Goal: Task Accomplishment & Management: Manage account settings

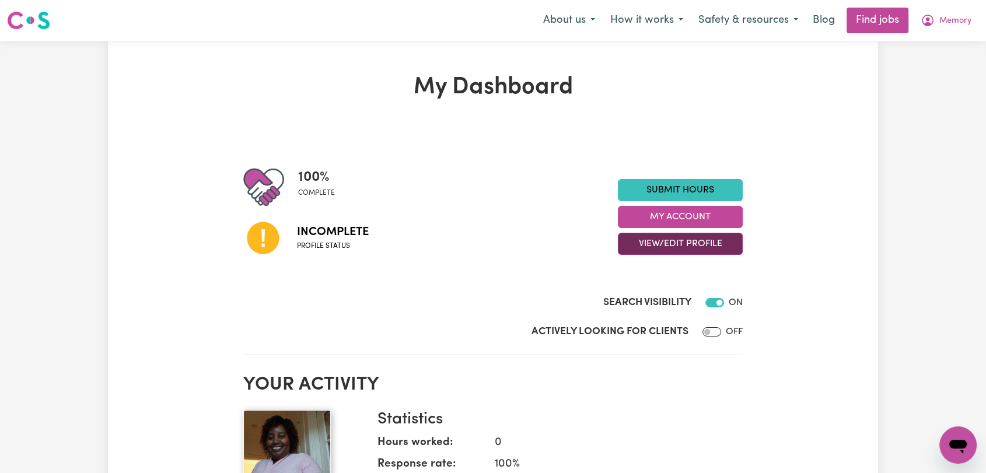
click at [681, 249] on button "View/Edit Profile" at bounding box center [680, 244] width 125 height 22
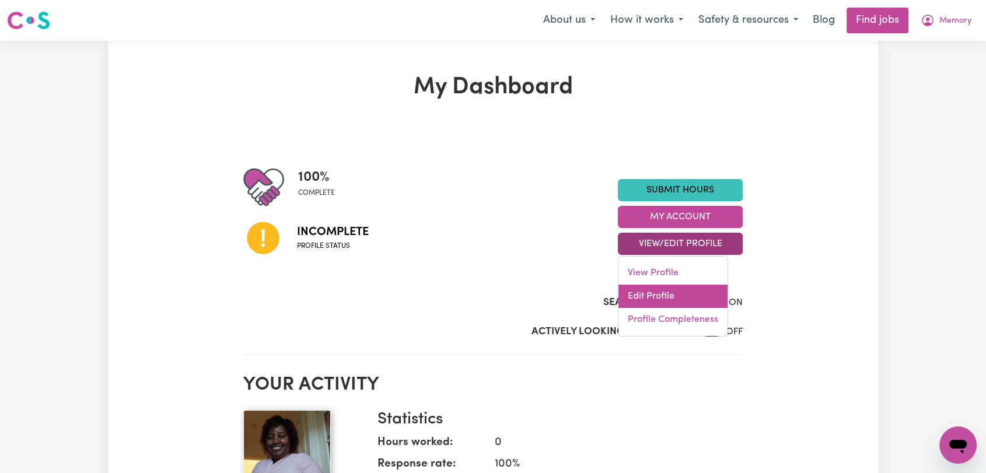
click at [691, 296] on link "Edit Profile" at bounding box center [672, 296] width 109 height 23
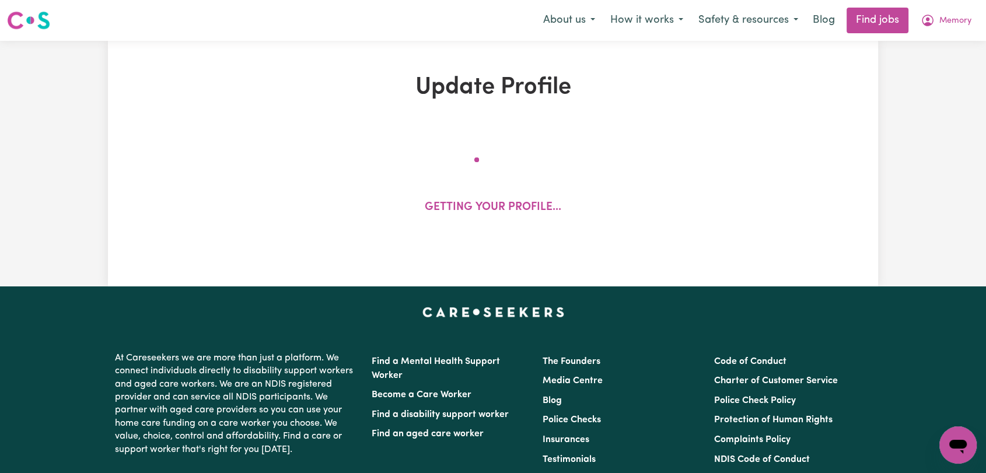
select select "female"
select select "Temporary Work Visa"
select select "Studying a healthcare related degree or qualification"
select select "45"
select select "62"
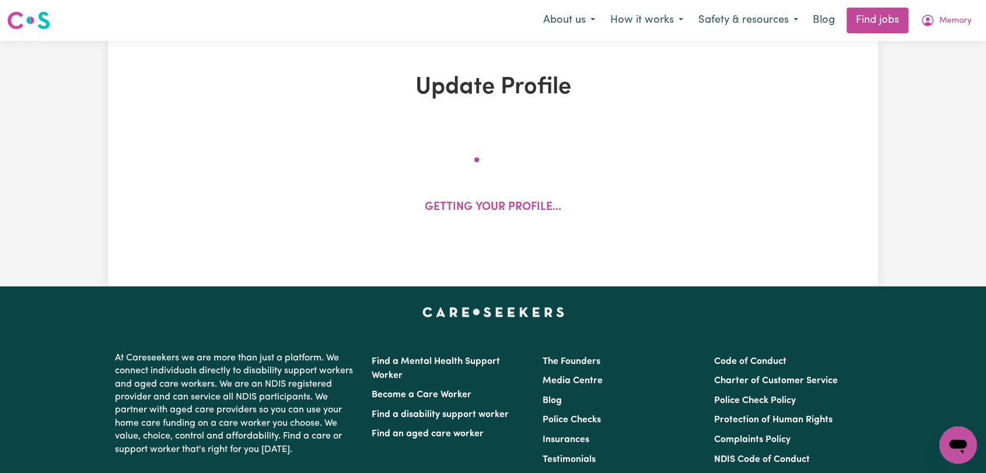
select select "67"
select select "76"
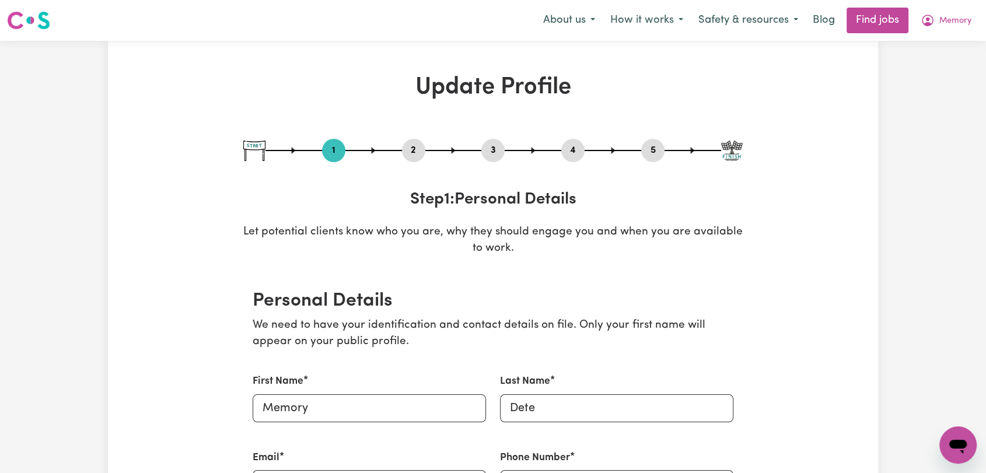
click at [574, 151] on button "4" at bounding box center [572, 150] width 23 height 15
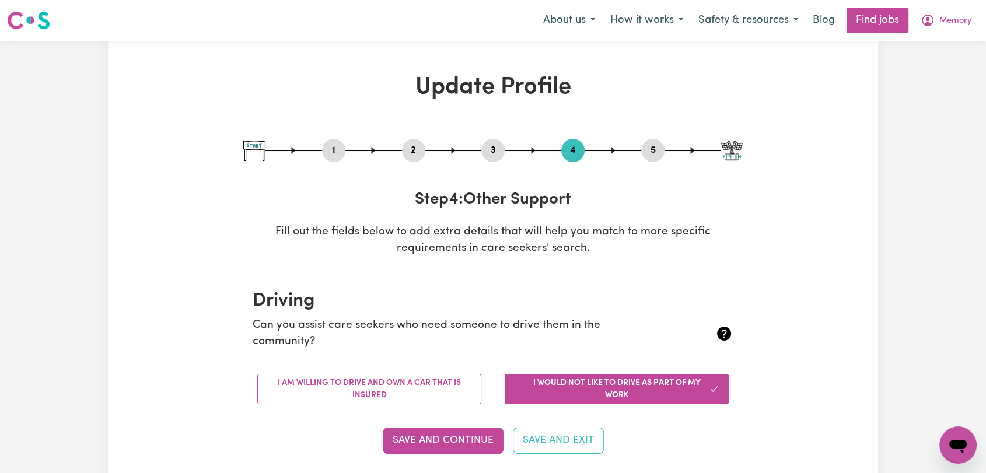
click at [411, 153] on button "2" at bounding box center [413, 150] width 23 height 15
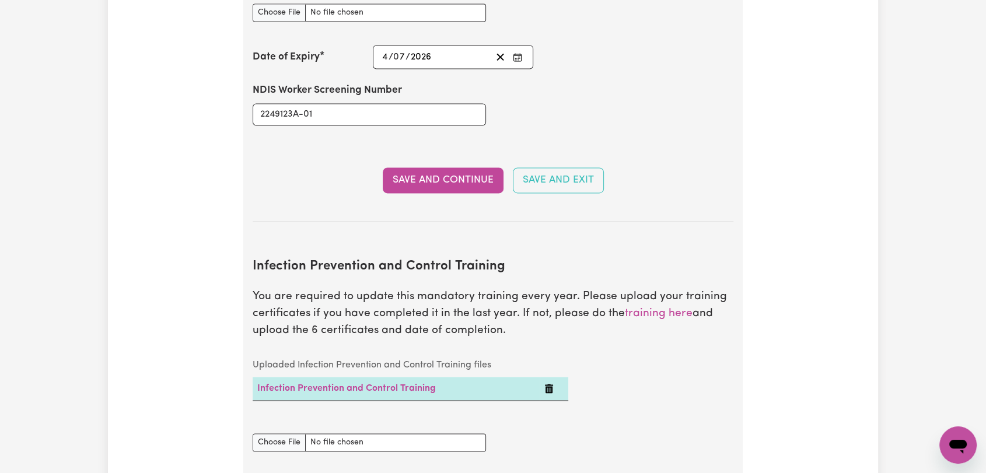
scroll to position [1620, 0]
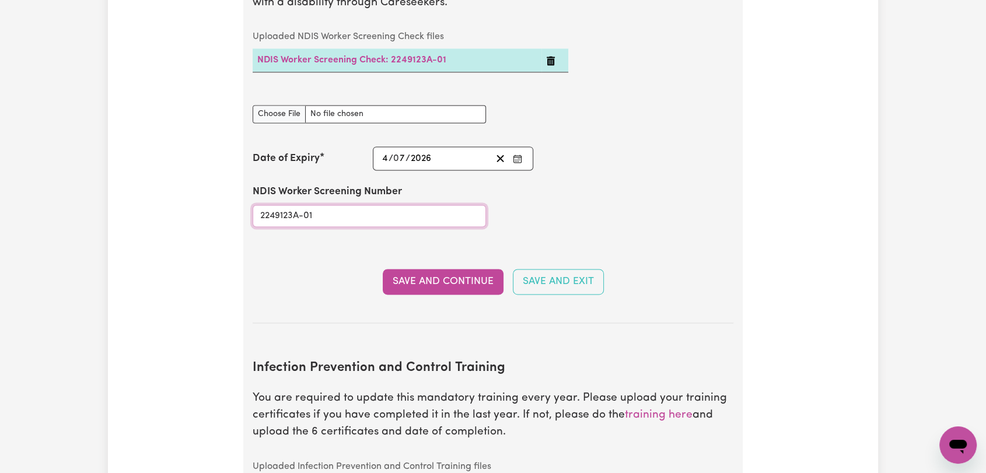
drag, startPoint x: 331, startPoint y: 200, endPoint x: 243, endPoint y: 203, distance: 88.7
click at [243, 203] on section "Safety National Police Check To register on our platform, you need to have a Na…" at bounding box center [492, 70] width 499 height 1883
click at [299, 205] on input "873328" at bounding box center [369, 216] width 233 height 22
type input "87332885"
click at [551, 56] on icon "Delete NDIS Worker Screening Check: 2249123A-01" at bounding box center [551, 60] width 8 height 9
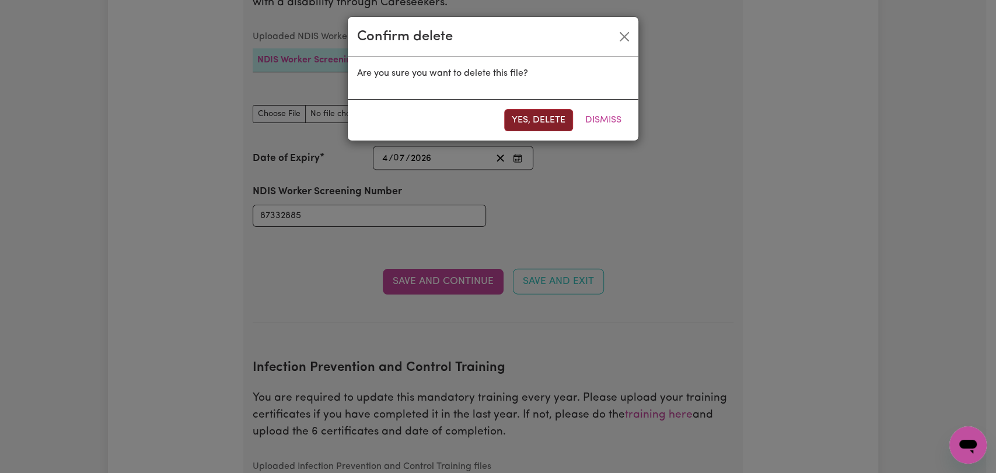
click at [519, 122] on button "Yes, delete" at bounding box center [538, 120] width 69 height 22
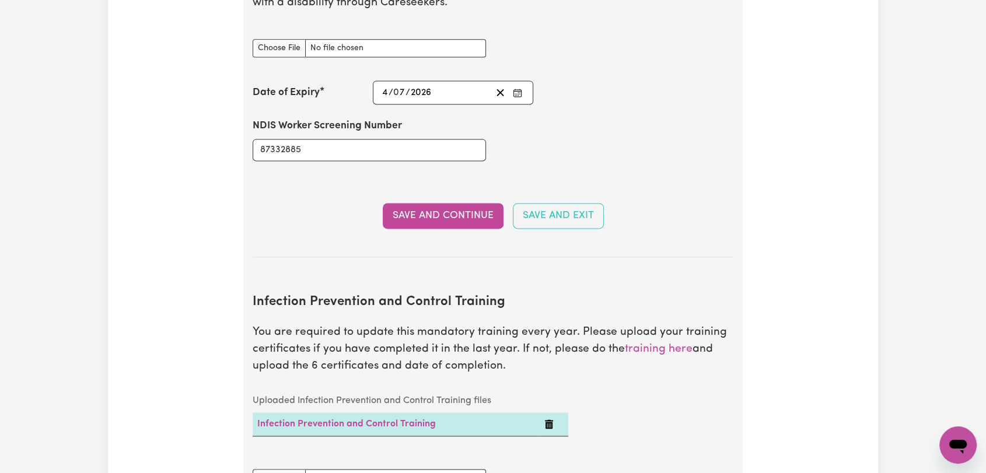
scroll to position [1554, 0]
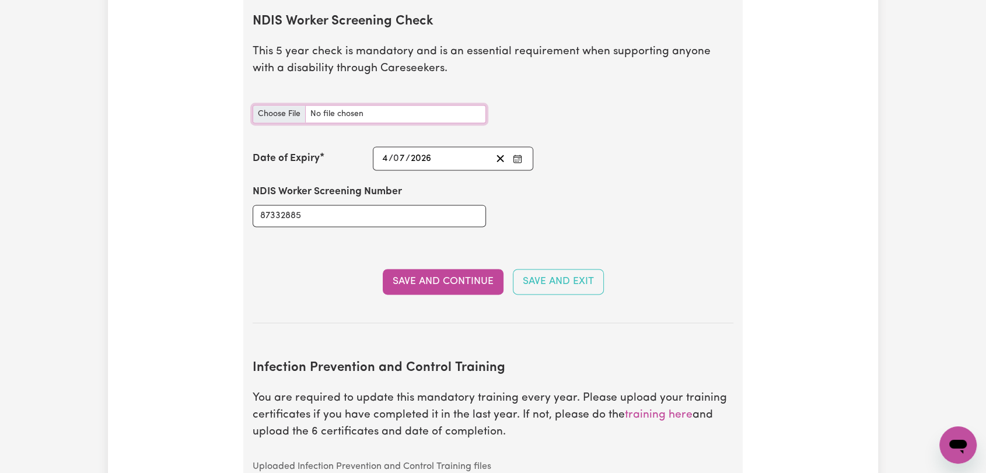
click at [285, 105] on input "NDIS Worker Screening Check document" at bounding box center [369, 114] width 233 height 18
type input "C:\fakepath\Memory Dete - NDIS Clearance --.jpg"
click at [438, 269] on button "Save and Continue" at bounding box center [443, 282] width 121 height 26
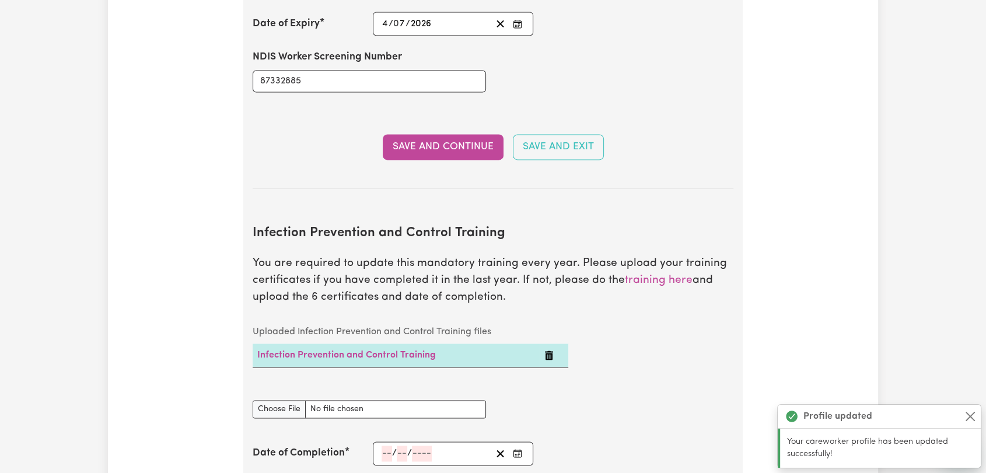
scroll to position [1748, 0]
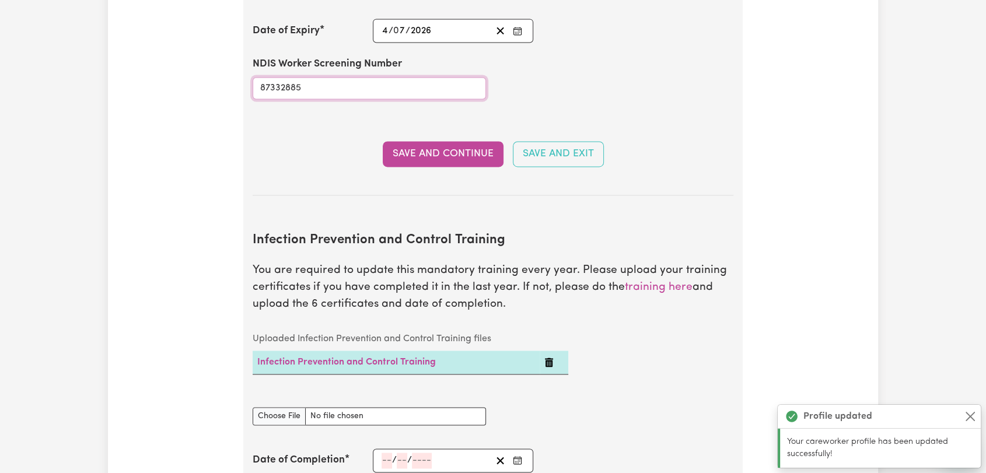
click at [287, 77] on input "87332885" at bounding box center [369, 88] width 233 height 22
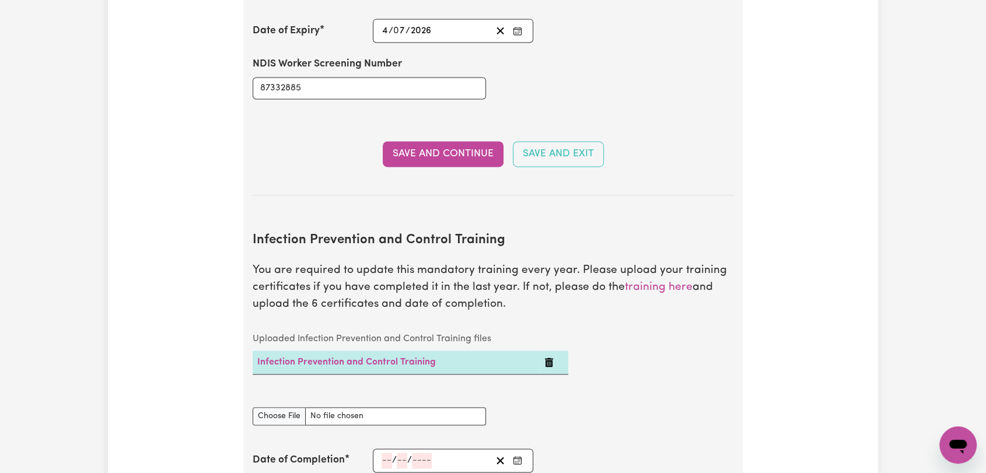
click at [548, 358] on icon "Delete Infection Prevention and Control Training" at bounding box center [548, 362] width 9 height 9
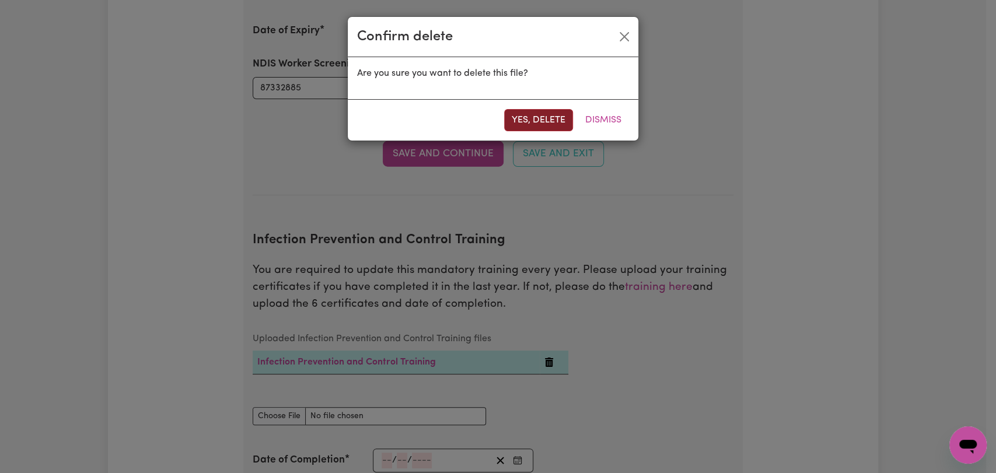
click at [522, 120] on button "Yes, delete" at bounding box center [538, 120] width 69 height 22
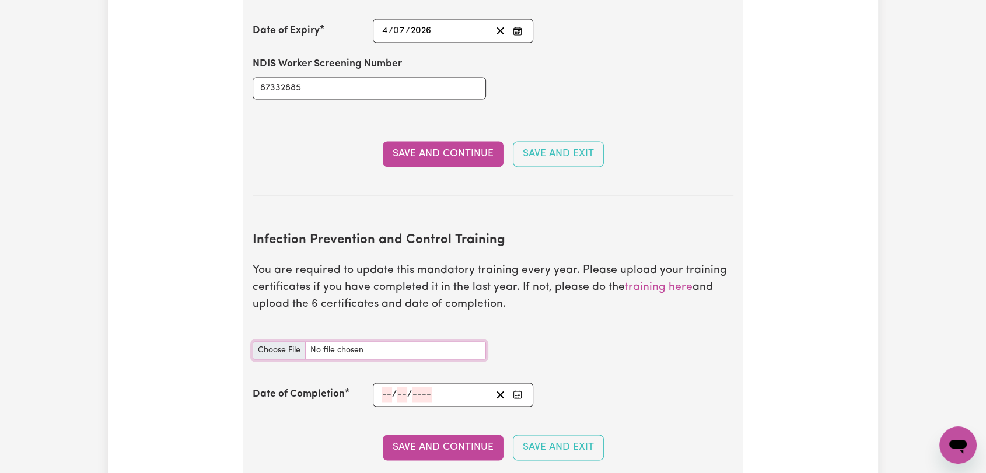
click at [273, 341] on input "Infection Prevention and Control Training document" at bounding box center [369, 350] width 233 height 18
type input "C:\fakepath\Memory Dete - IPC - CHAIN OF INFECTION - 06OCT25--.pdf"
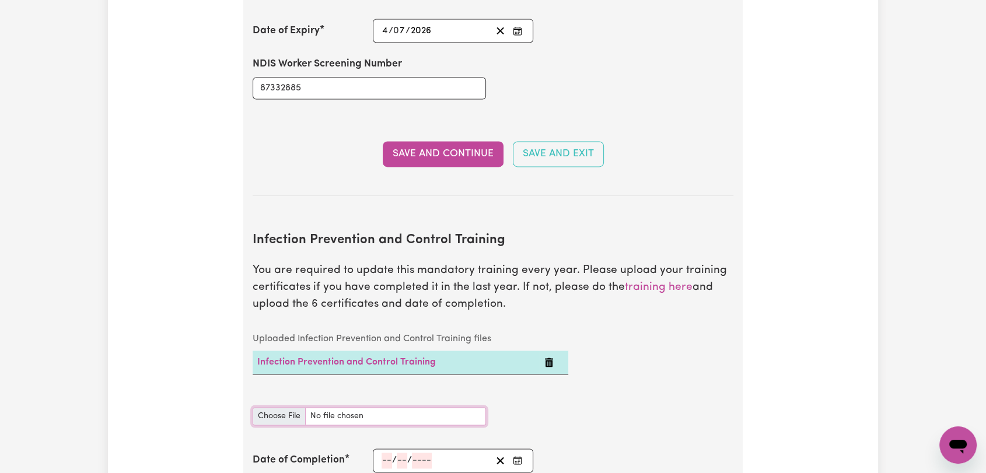
click at [284, 407] on input "Infection Prevention and Control Training document" at bounding box center [369, 416] width 233 height 18
type input "C:\fakepath\Memory Dete - IPC - CLEANING - 06OCT25--.pdf"
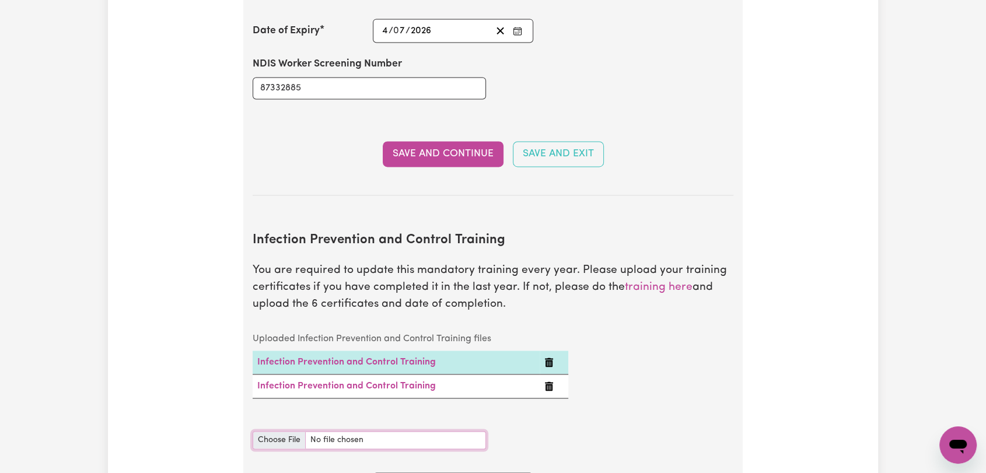
click at [281, 431] on input "Infection Prevention and Control Training document" at bounding box center [369, 440] width 233 height 18
type input "C:\fakepath\Memory Dete - IPC - HAND HYGIENE - 06OCT25--.pdf"
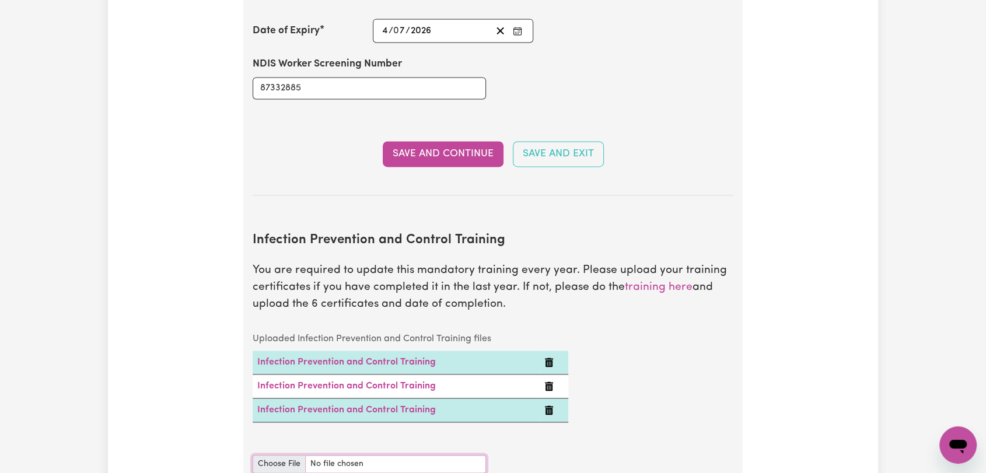
click at [279, 455] on input "Infection Prevention and Control Training document" at bounding box center [369, 464] width 233 height 18
type input "C:\fakepath\Memory Dete - IPC - OUTBREAKS - 06OCT25--.pdf"
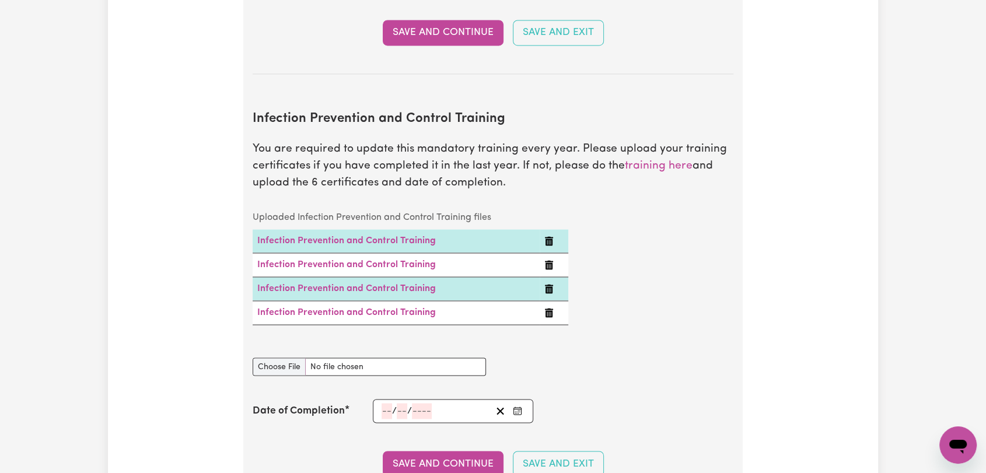
scroll to position [1877, 0]
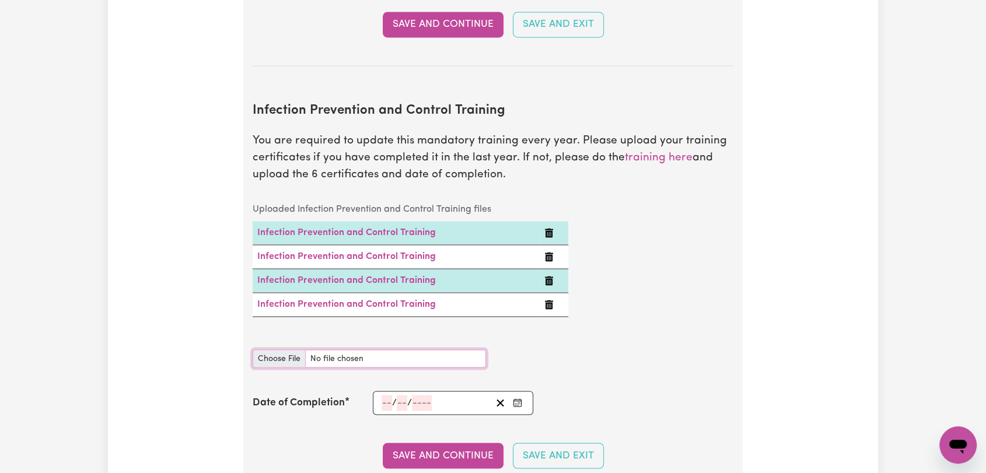
click at [282, 349] on input "Infection Prevention and Control Training document" at bounding box center [369, 358] width 233 height 18
type input "C:\fakepath\Memory Dete - IPC - PPE - 06OCT25--.pdf"
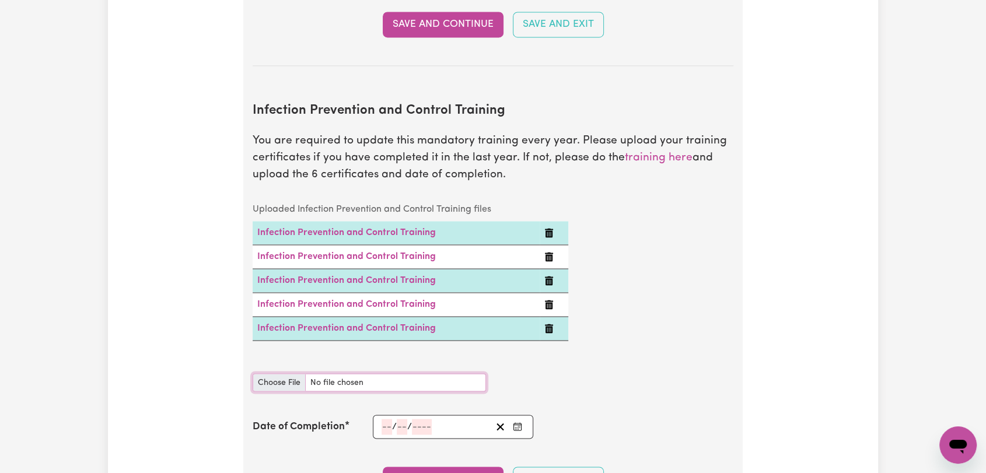
click at [284, 373] on input "Infection Prevention and Control Training document" at bounding box center [369, 382] width 233 height 18
type input "C:\fakepath\Memory Dete - IPC - WASTE MANAGEMENT - 06OCT25--.pdf"
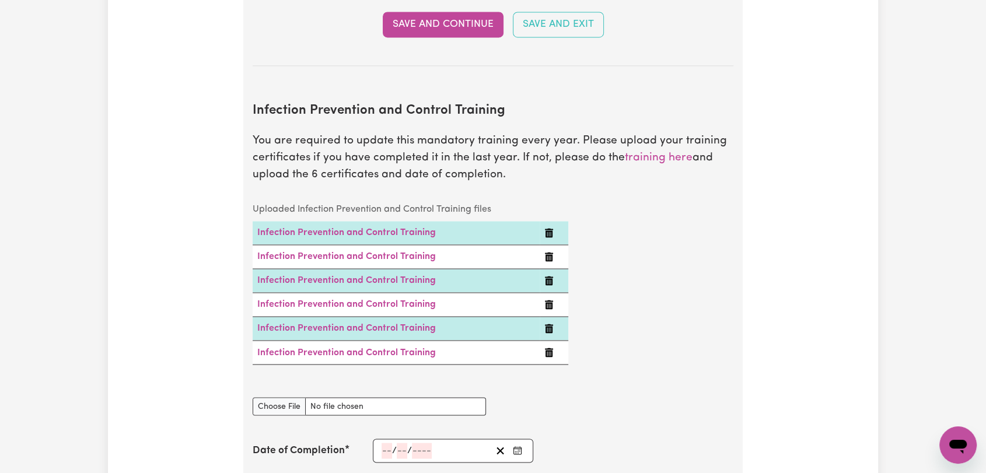
click at [382, 443] on input "number" at bounding box center [387, 451] width 11 height 16
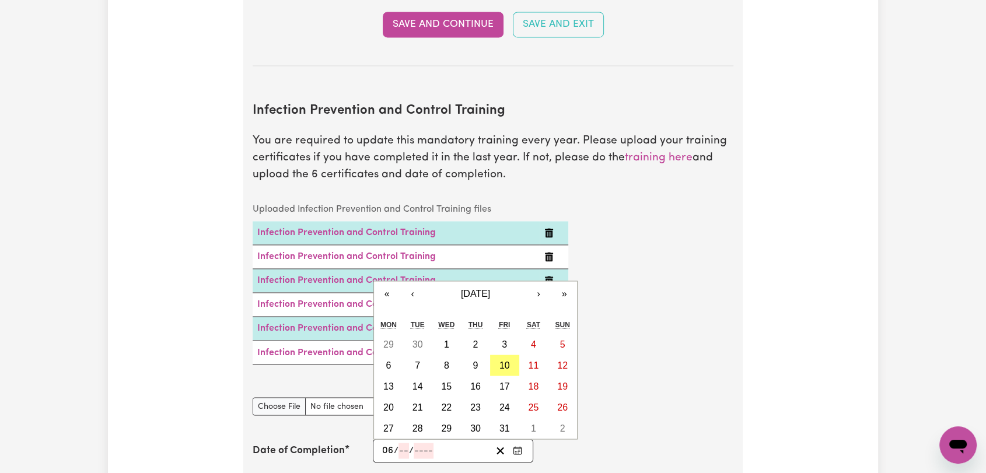
type input "06"
type input "10"
type input "0002-10-06"
type input "6"
type input "2"
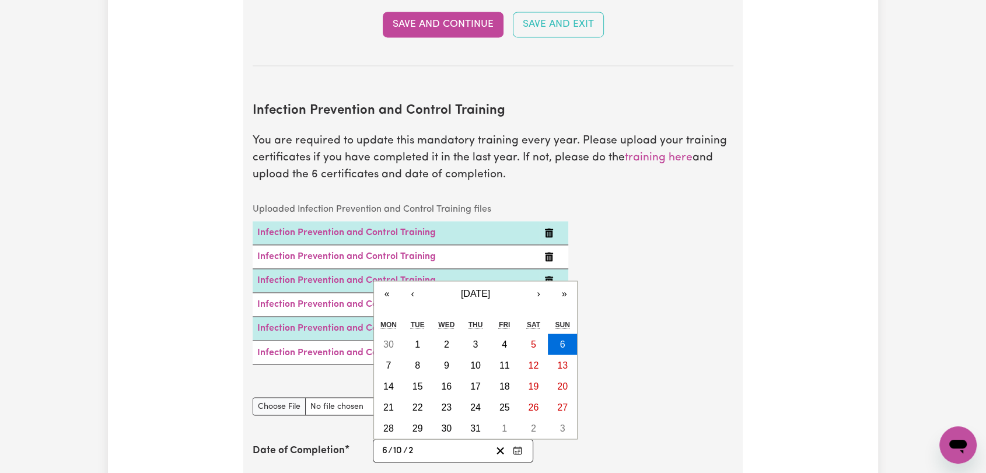
type input "0020-10-06"
type input "20"
type input "0202-10-06"
type input "202"
type input "2025-10-06"
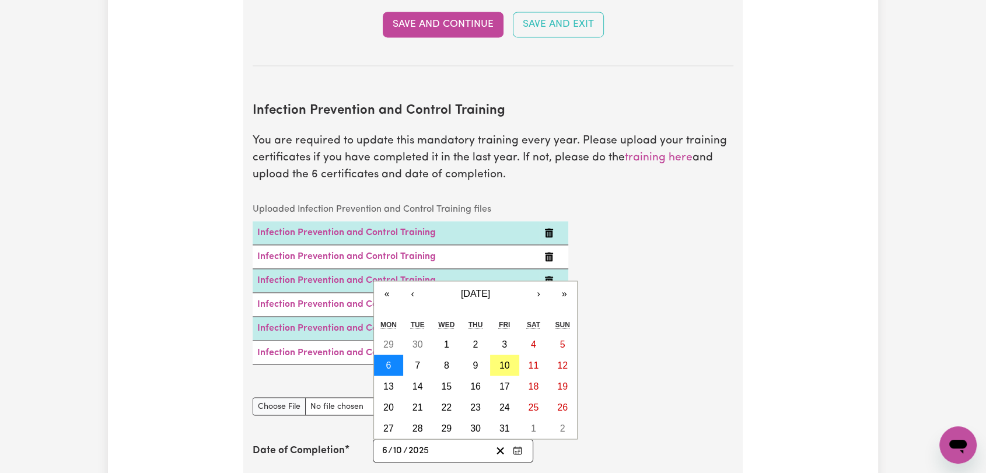
type input "2025"
click at [387, 360] on abbr "6" at bounding box center [388, 365] width 5 height 10
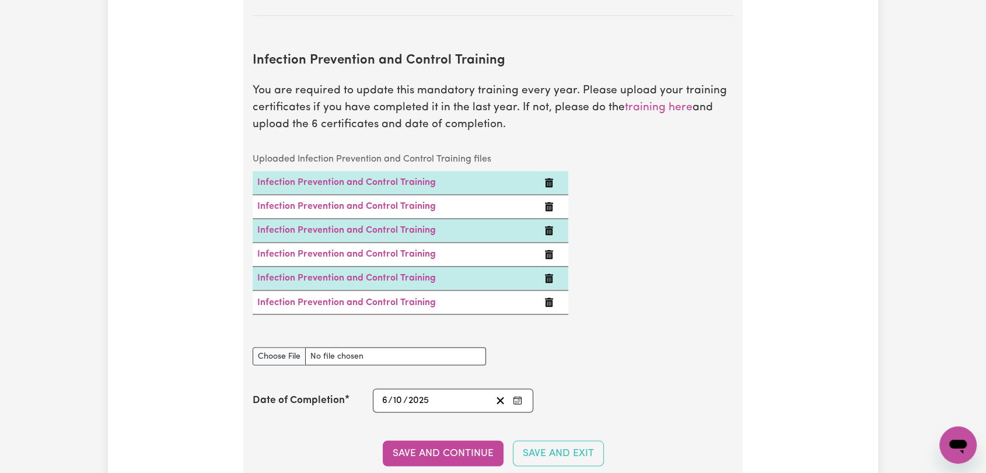
scroll to position [2007, 0]
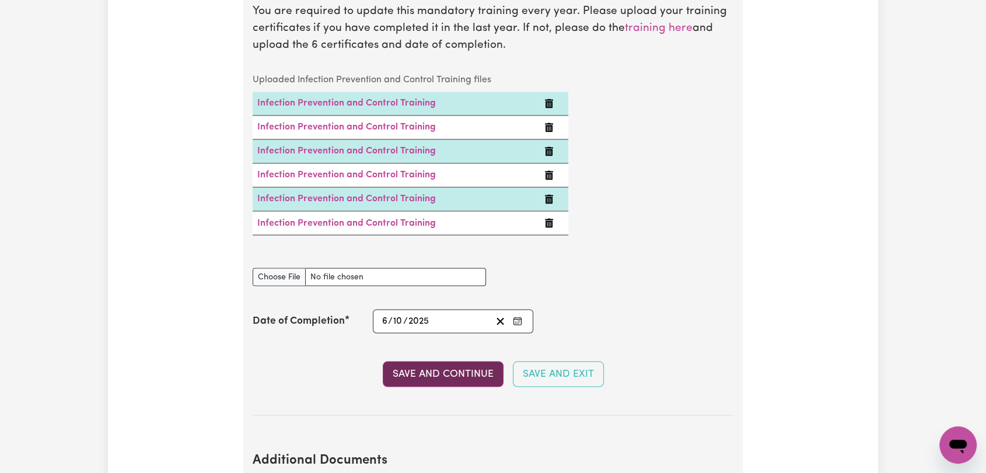
click at [452, 361] on button "Save and Continue" at bounding box center [443, 374] width 121 height 26
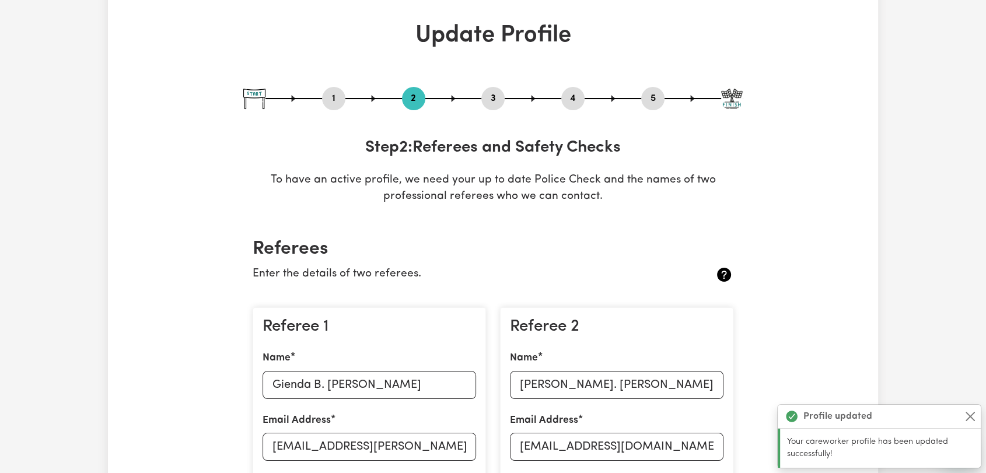
scroll to position [0, 0]
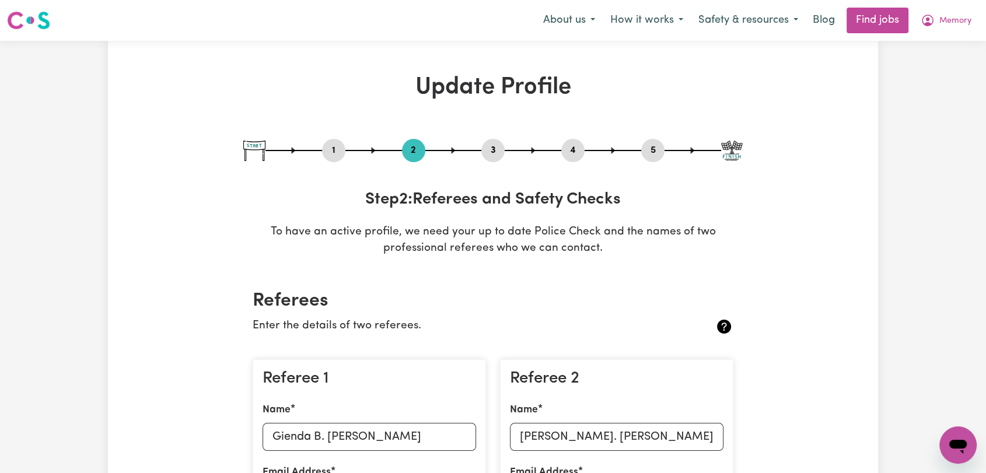
click at [488, 147] on button "3" at bounding box center [492, 150] width 23 height 15
select select "2024"
select select "2025"
select select "Certificate III (Individual Support)"
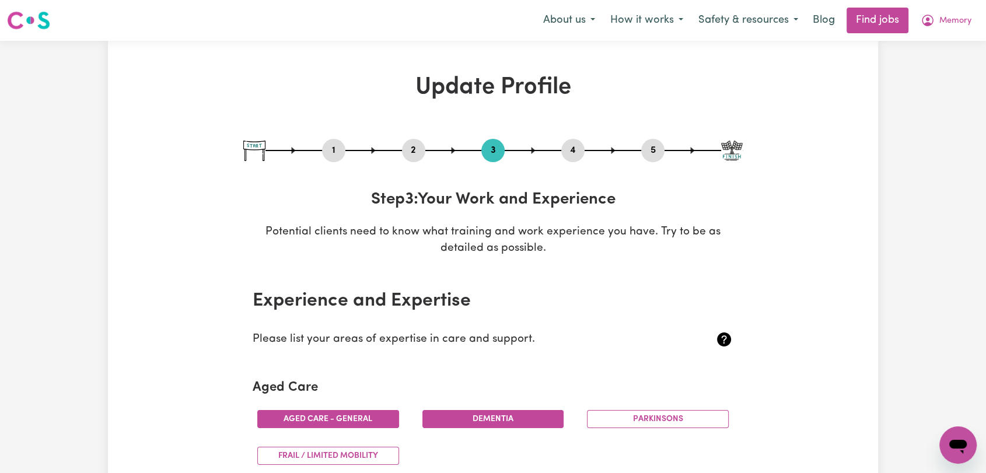
click at [571, 145] on button "4" at bounding box center [572, 150] width 23 height 15
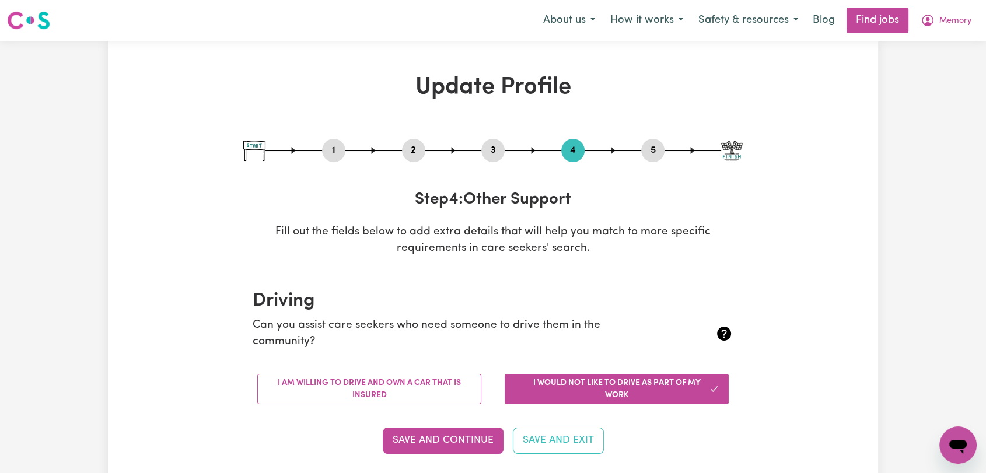
click at [649, 152] on button "5" at bounding box center [652, 150] width 23 height 15
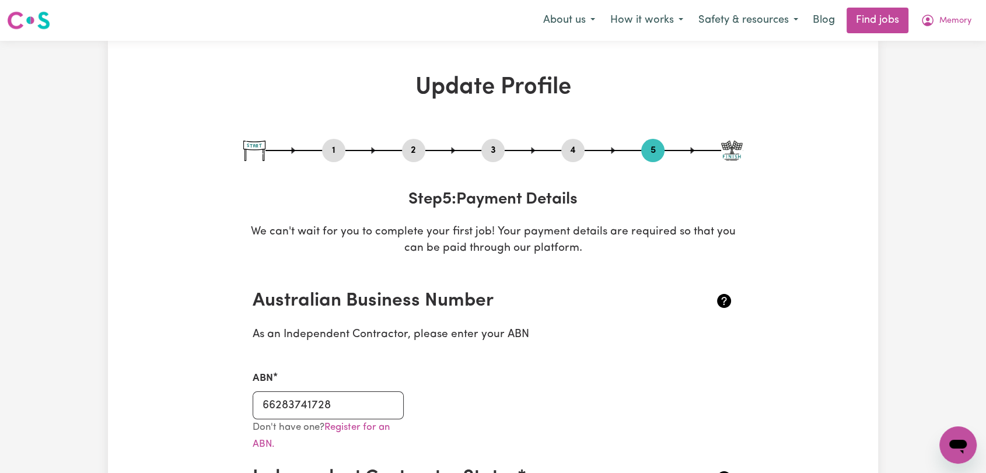
click at [417, 146] on button "2" at bounding box center [413, 150] width 23 height 15
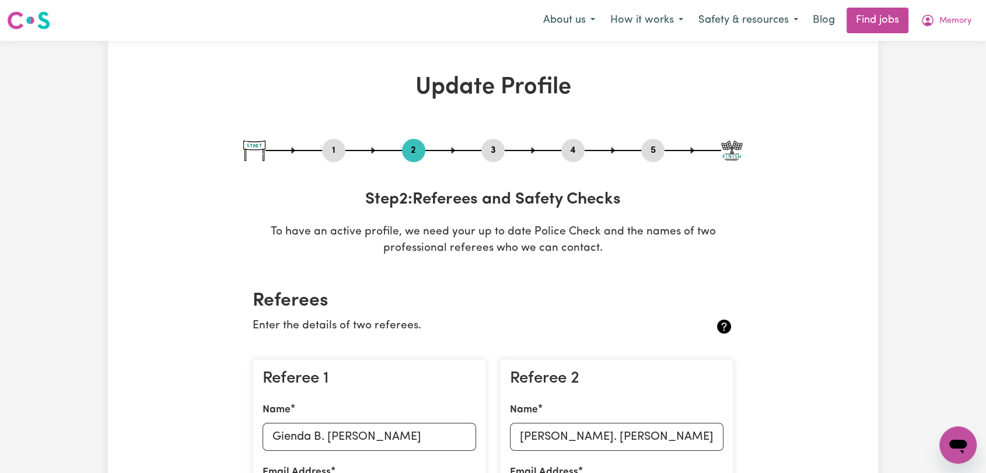
drag, startPoint x: 571, startPoint y: 146, endPoint x: 568, endPoint y: 155, distance: 8.7
click at [570, 147] on button "4" at bounding box center [572, 150] width 23 height 15
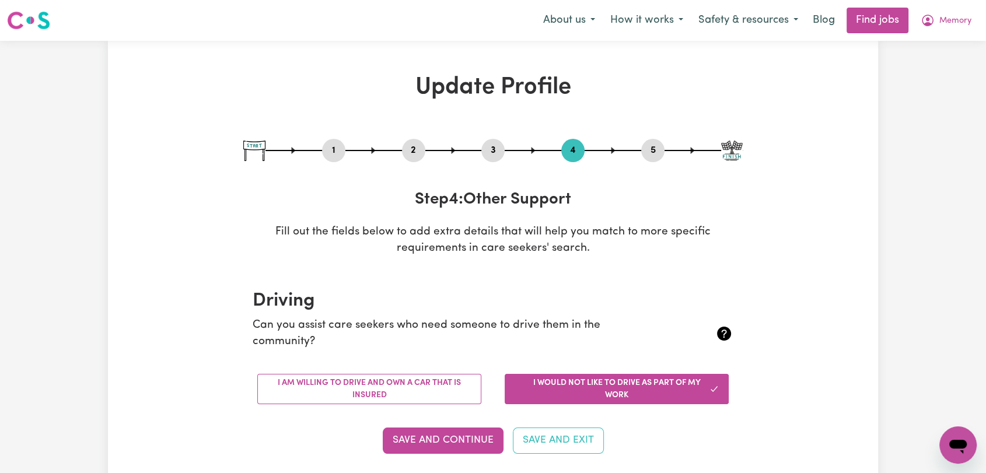
click at [411, 150] on button "2" at bounding box center [413, 150] width 23 height 15
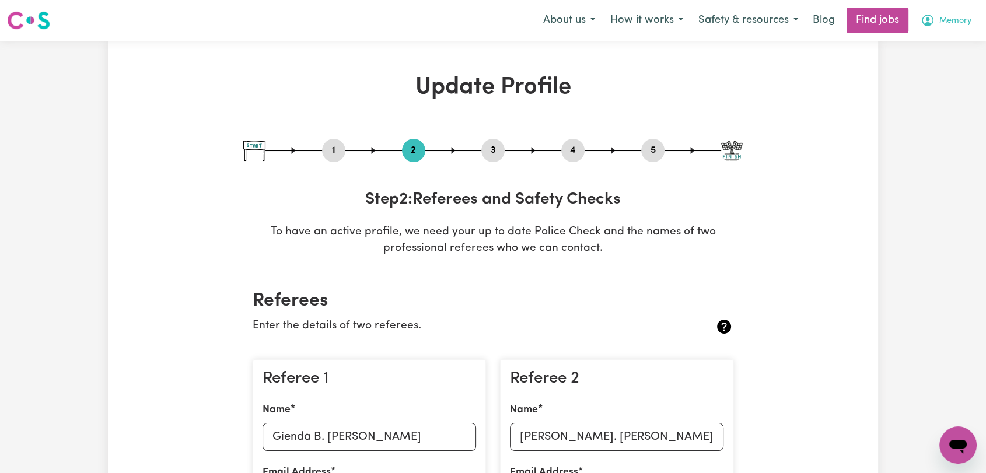
click at [942, 20] on span "Memory" at bounding box center [955, 21] width 32 height 13
click at [921, 87] on link "Logout" at bounding box center [932, 89] width 92 height 22
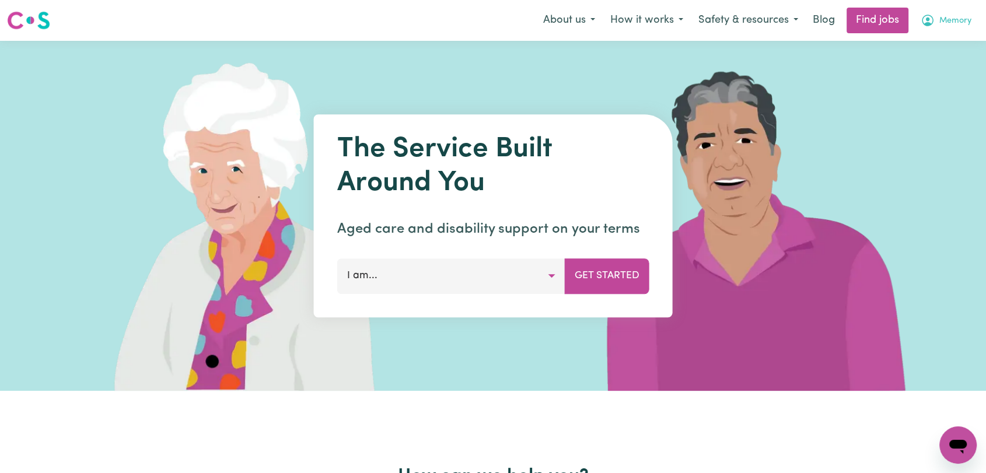
click at [965, 15] on span "Memory" at bounding box center [955, 21] width 32 height 13
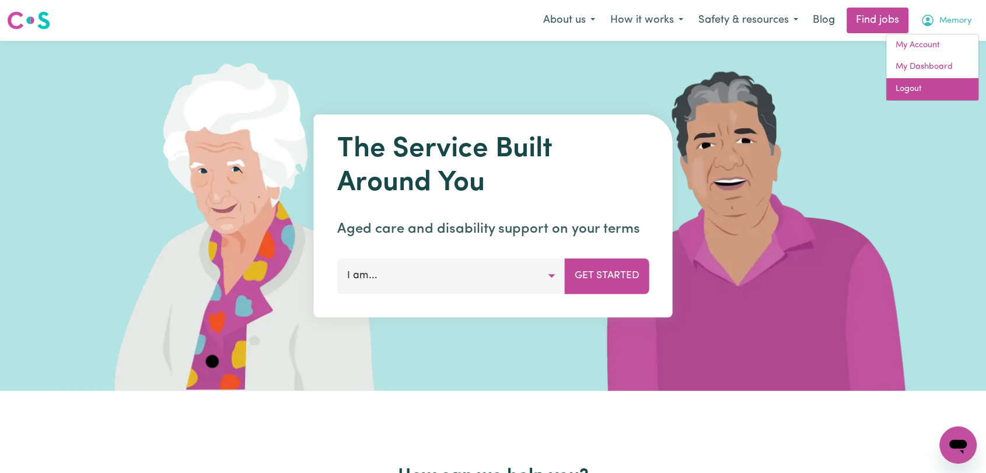
click at [928, 85] on link "Logout" at bounding box center [932, 89] width 92 height 22
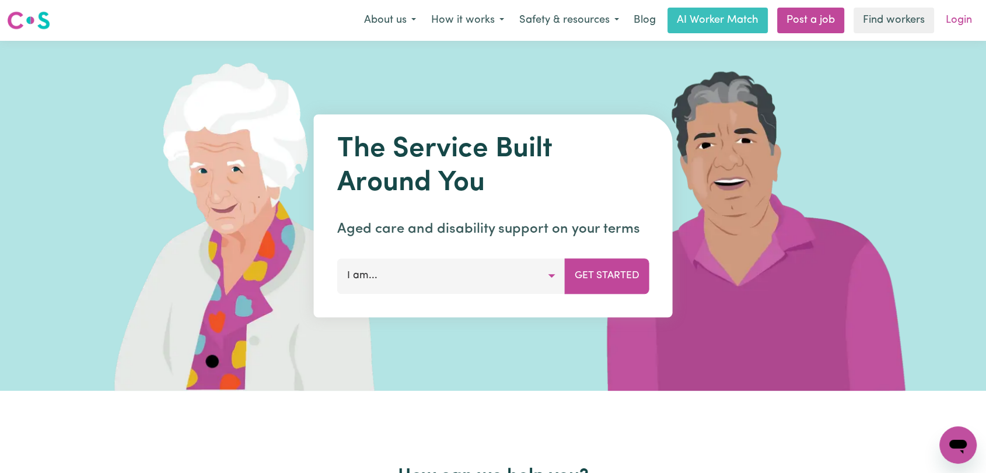
click at [956, 28] on link "Login" at bounding box center [959, 21] width 40 height 26
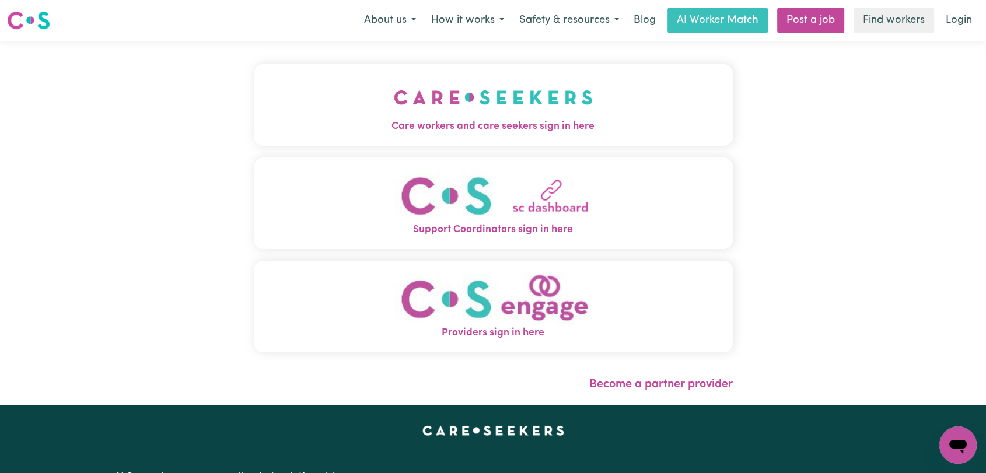
click at [447, 121] on span "Care workers and care seekers sign in here" at bounding box center [493, 126] width 479 height 15
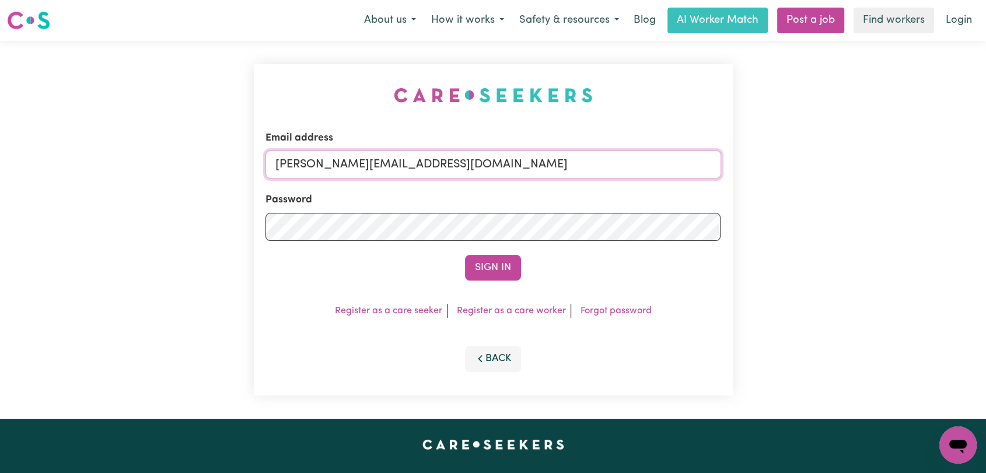
drag, startPoint x: 535, startPoint y: 165, endPoint x: 527, endPoint y: 171, distance: 10.4
click at [535, 164] on input "[PERSON_NAME][EMAIL_ADDRESS][DOMAIN_NAME]" at bounding box center [493, 165] width 456 height 28
drag, startPoint x: 336, startPoint y: 166, endPoint x: 517, endPoint y: 173, distance: 181.6
click at [517, 173] on input "Superuser~[EMAIL_ADDRESS][DOMAIN_NAME]" at bounding box center [493, 165] width 456 height 28
type input "Superuser~[EMAIL_ADDRESS][DOMAIN_NAME]"
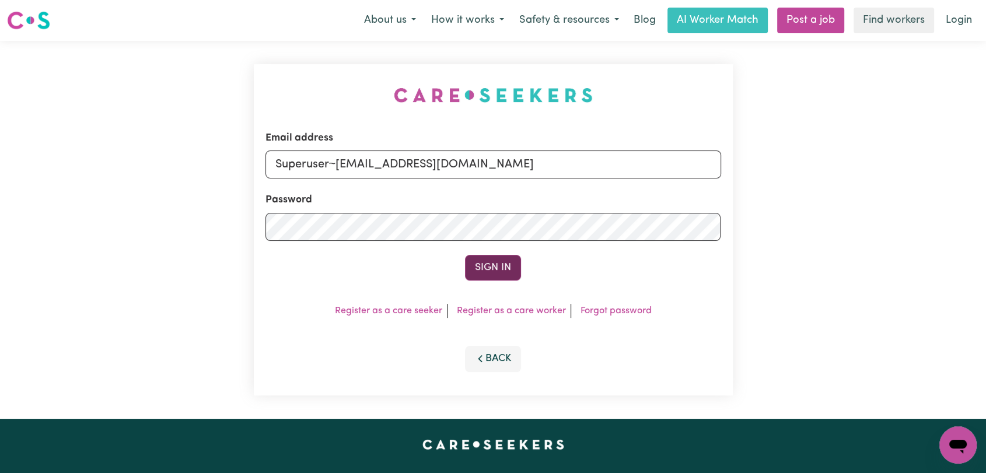
click at [494, 267] on button "Sign In" at bounding box center [493, 268] width 56 height 26
